Goal: Navigation & Orientation: Understand site structure

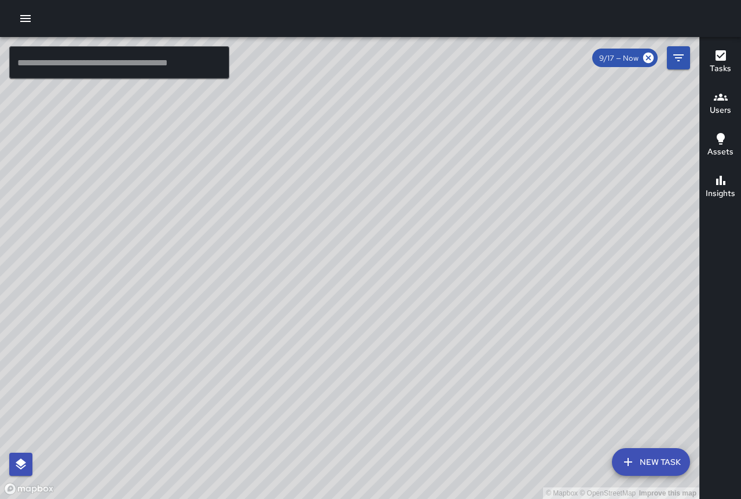
drag, startPoint x: 547, startPoint y: 354, endPoint x: 458, endPoint y: 305, distance: 102.3
click at [459, 307] on div "© Mapbox © OpenStreetMap Improve this map" at bounding box center [349, 268] width 699 height 462
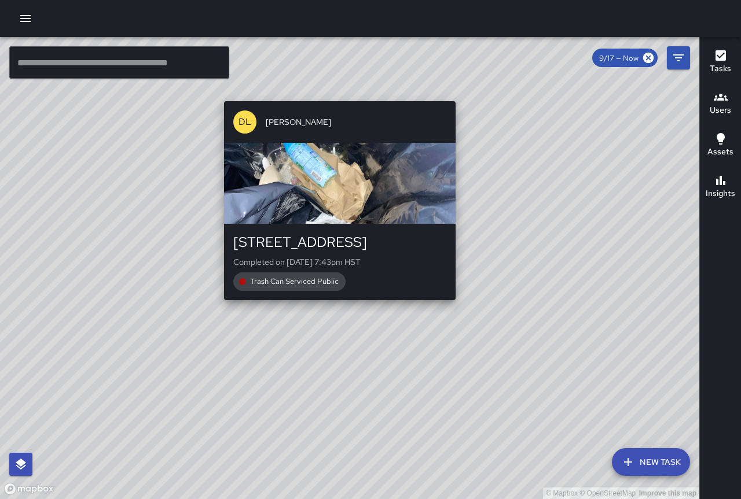
drag, startPoint x: 547, startPoint y: 393, endPoint x: 524, endPoint y: 343, distance: 55.4
click at [454, 297] on div "© Mapbox © OpenStreetMap Improve this map [PERSON_NAME] [GEOGRAPHIC_DATA] Compl…" at bounding box center [349, 268] width 699 height 462
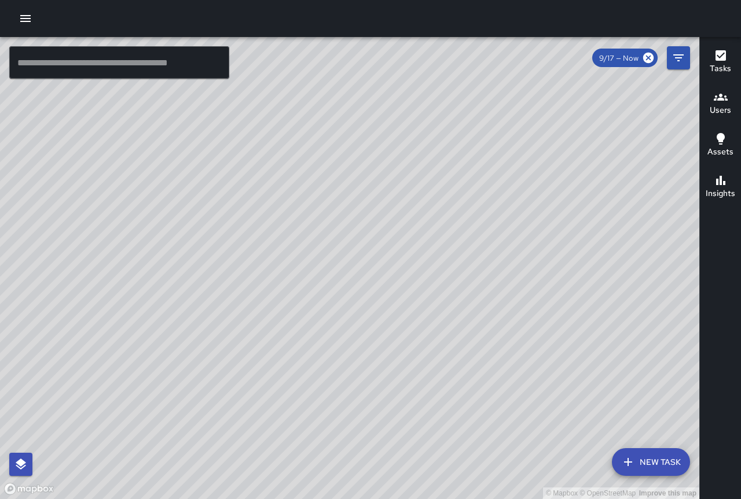
drag, startPoint x: 406, startPoint y: 190, endPoint x: 432, endPoint y: 265, distance: 79.4
click at [432, 265] on div "© Mapbox © OpenStreetMap Improve this map" at bounding box center [349, 268] width 699 height 462
drag, startPoint x: 253, startPoint y: 178, endPoint x: 260, endPoint y: 289, distance: 110.7
click at [259, 304] on div "© Mapbox © OpenStreetMap Improve this map" at bounding box center [349, 268] width 699 height 462
drag, startPoint x: 523, startPoint y: 416, endPoint x: 323, endPoint y: 36, distance: 428.9
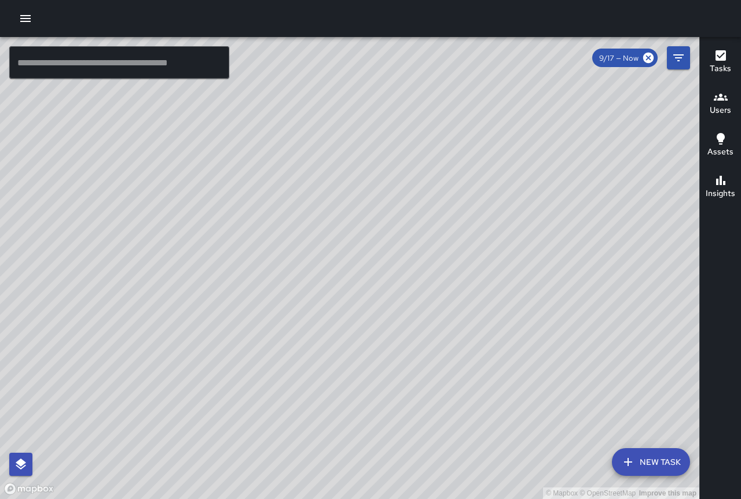
click at [320, 25] on div "© Mapbox © OpenStreetMap Improve this map ​ New Task 9/17 — Now Map Layers Task…" at bounding box center [370, 249] width 741 height 499
drag, startPoint x: 332, startPoint y: 132, endPoint x: 373, endPoint y: 275, distance: 148.9
click at [373, 275] on div "© Mapbox © OpenStreetMap Improve this map" at bounding box center [349, 268] width 699 height 462
drag, startPoint x: 332, startPoint y: 205, endPoint x: 509, endPoint y: 480, distance: 327.5
click at [509, 480] on div "© Mapbox © OpenStreetMap Improve this map" at bounding box center [349, 268] width 699 height 462
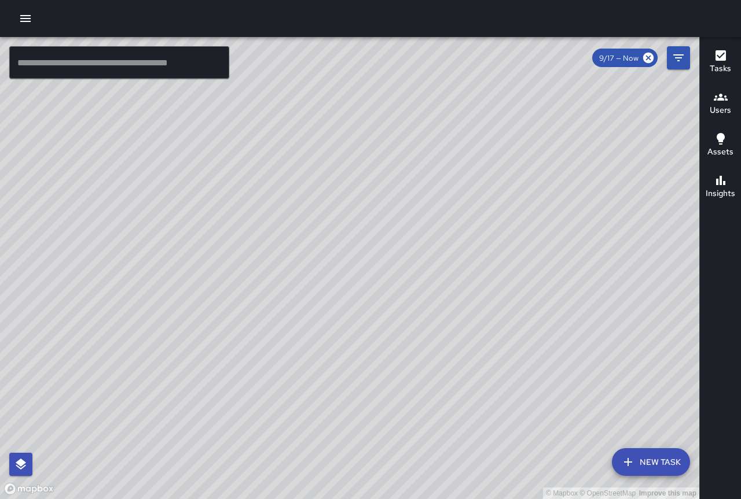
drag, startPoint x: 393, startPoint y: 332, endPoint x: 483, endPoint y: 459, distance: 155.3
click at [488, 465] on div "© Mapbox © OpenStreetMap Improve this map" at bounding box center [349, 268] width 699 height 462
drag, startPoint x: 479, startPoint y: 455, endPoint x: 442, endPoint y: 372, distance: 90.4
click at [442, 372] on div "© Mapbox © OpenStreetMap Improve this map" at bounding box center [349, 268] width 699 height 462
drag, startPoint x: 417, startPoint y: 372, endPoint x: 356, endPoint y: 306, distance: 89.3
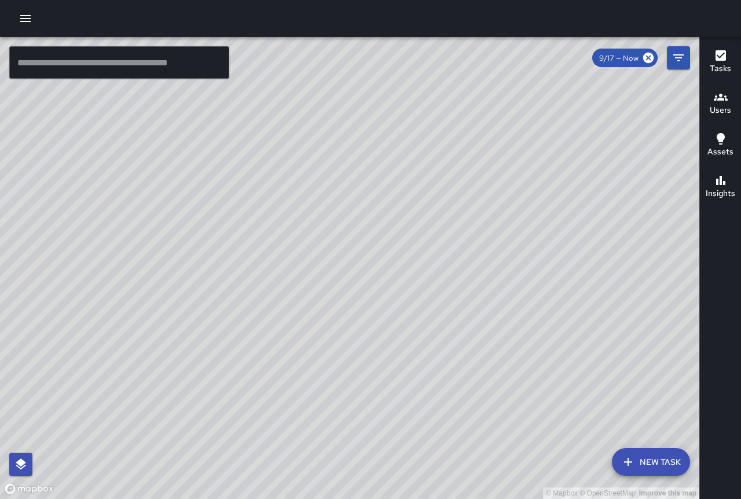
click at [356, 306] on div "© Mapbox © OpenStreetMap Improve this map" at bounding box center [349, 268] width 699 height 462
drag, startPoint x: 352, startPoint y: 299, endPoint x: 400, endPoint y: 258, distance: 63.2
click at [400, 258] on div "© Mapbox © OpenStreetMap Improve this map" at bounding box center [349, 268] width 699 height 462
drag, startPoint x: 263, startPoint y: 185, endPoint x: 275, endPoint y: 229, distance: 45.1
click at [275, 229] on div "© Mapbox © OpenStreetMap Improve this map" at bounding box center [349, 268] width 699 height 462
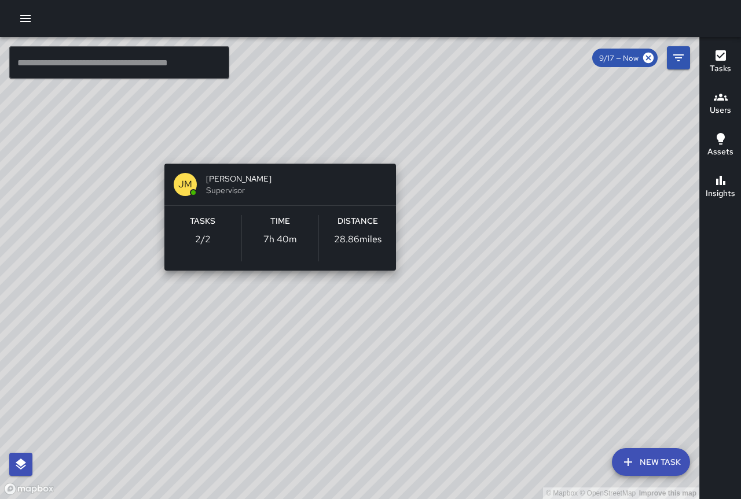
click at [278, 143] on div "© Mapbox © OpenStreetMap Improve this map [PERSON_NAME] [PERSON_NAME] Superviso…" at bounding box center [349, 268] width 699 height 462
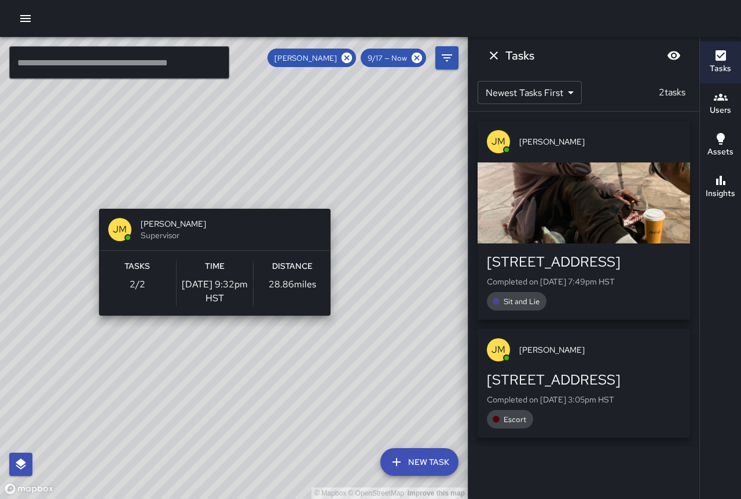
drag, startPoint x: 343, startPoint y: 255, endPoint x: 334, endPoint y: 193, distance: 62.5
click at [334, 193] on div "© Mapbox © OpenStreetMap Improve this map [PERSON_NAME] [PERSON_NAME] Superviso…" at bounding box center [234, 268] width 468 height 462
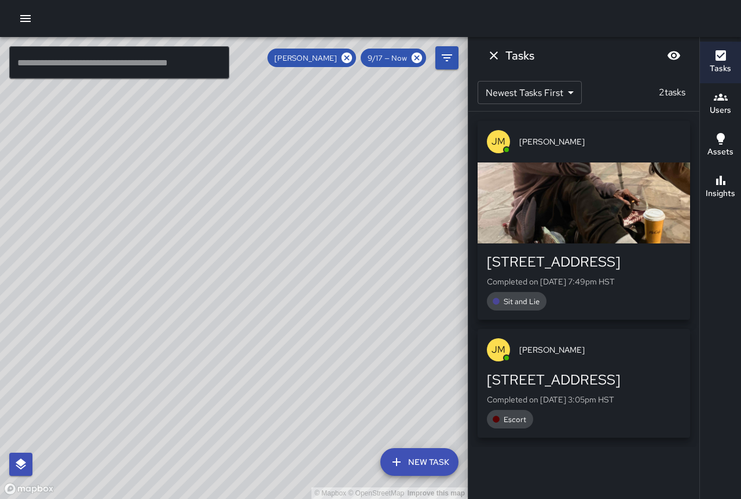
drag, startPoint x: 293, startPoint y: 233, endPoint x: 187, endPoint y: 296, distance: 123.6
click at [187, 296] on div "© Mapbox © OpenStreetMap Improve this map" at bounding box center [234, 268] width 468 height 462
drag, startPoint x: 323, startPoint y: 291, endPoint x: 205, endPoint y: 251, distance: 124.1
click at [205, 251] on div "© Mapbox © OpenStreetMap Improve this map" at bounding box center [234, 268] width 468 height 462
drag, startPoint x: 317, startPoint y: 339, endPoint x: 253, endPoint y: 175, distance: 176.2
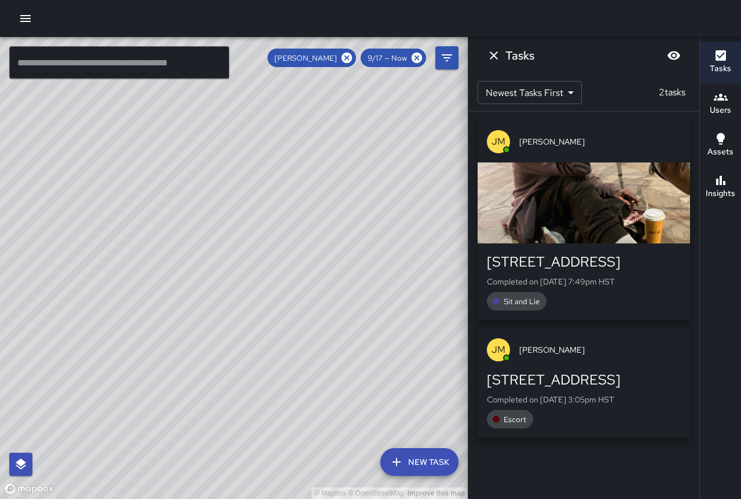
click at [253, 175] on div "© Mapbox © OpenStreetMap Improve this map" at bounding box center [234, 268] width 468 height 462
drag, startPoint x: 306, startPoint y: 258, endPoint x: 310, endPoint y: 307, distance: 49.9
click at [310, 307] on div "© Mapbox © OpenStreetMap Improve this map" at bounding box center [234, 268] width 468 height 462
drag, startPoint x: 219, startPoint y: 165, endPoint x: 356, endPoint y: 293, distance: 187.9
click at [356, 293] on div "© Mapbox © OpenStreetMap Improve this map" at bounding box center [234, 268] width 468 height 462
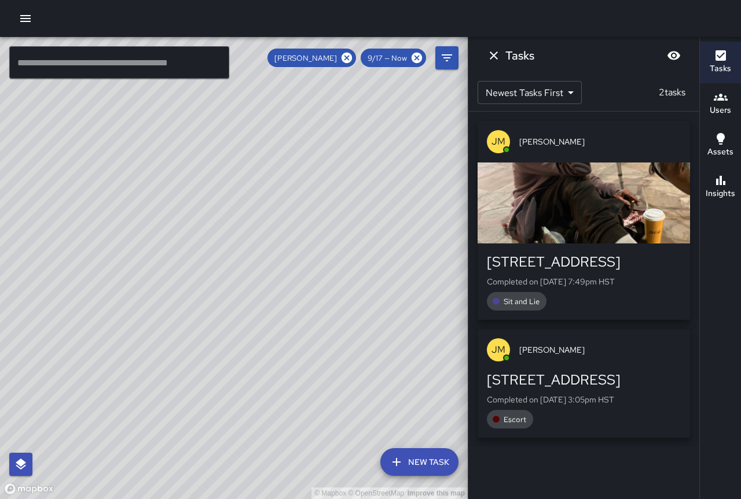
drag, startPoint x: 256, startPoint y: 248, endPoint x: 318, endPoint y: 306, distance: 84.8
click at [318, 303] on div "© Mapbox © OpenStreetMap Improve this map" at bounding box center [234, 268] width 468 height 462
drag, startPoint x: 181, startPoint y: 252, endPoint x: 268, endPoint y: 219, distance: 92.7
click at [268, 219] on div "© Mapbox © OpenStreetMap Improve this map" at bounding box center [234, 268] width 468 height 462
